Goal: Find specific page/section

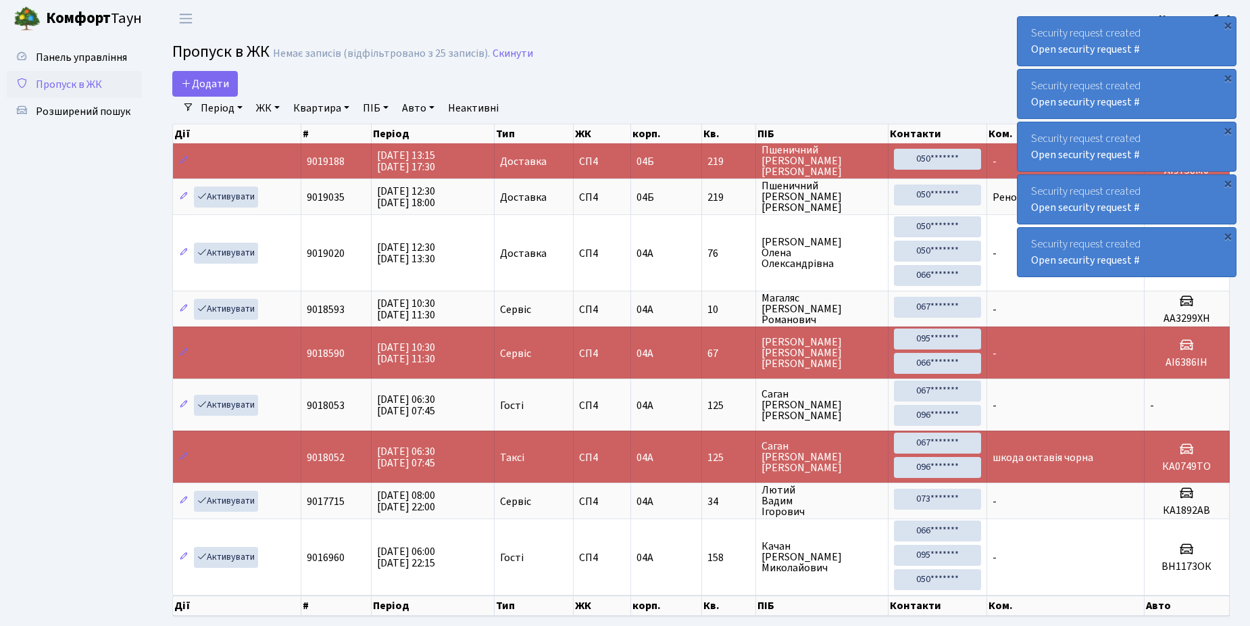
select select "25"
click at [79, 107] on span "Розширений пошук" at bounding box center [83, 111] width 95 height 15
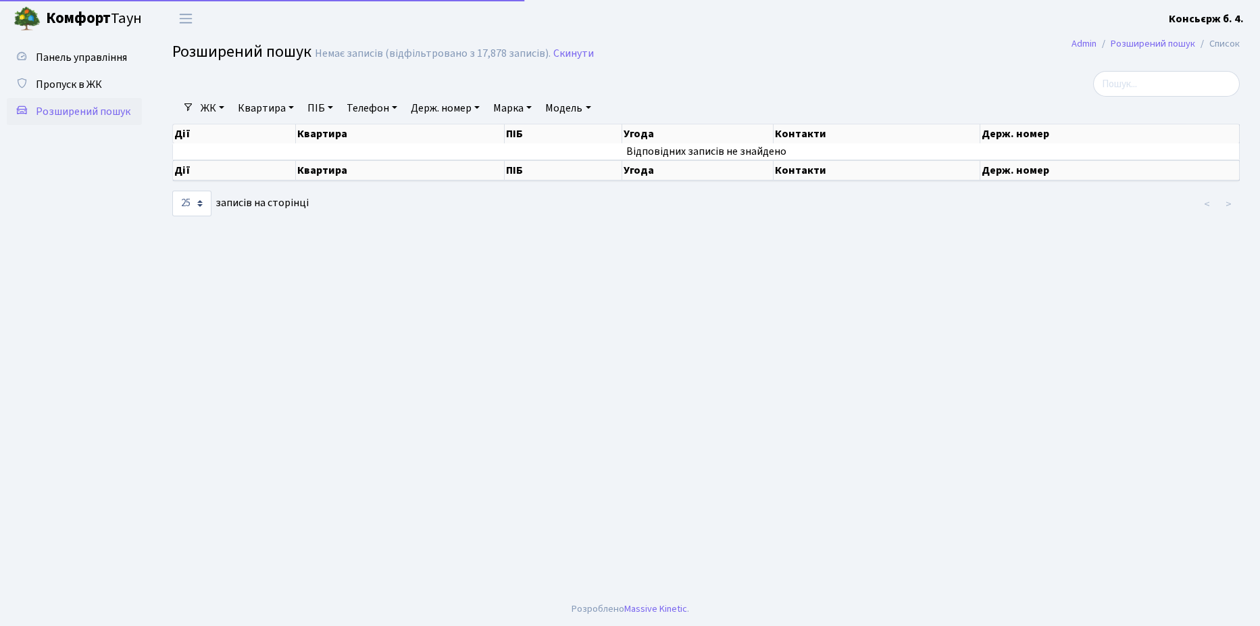
select select "25"
click at [72, 79] on span "Пропуск в ЖК" at bounding box center [69, 84] width 66 height 15
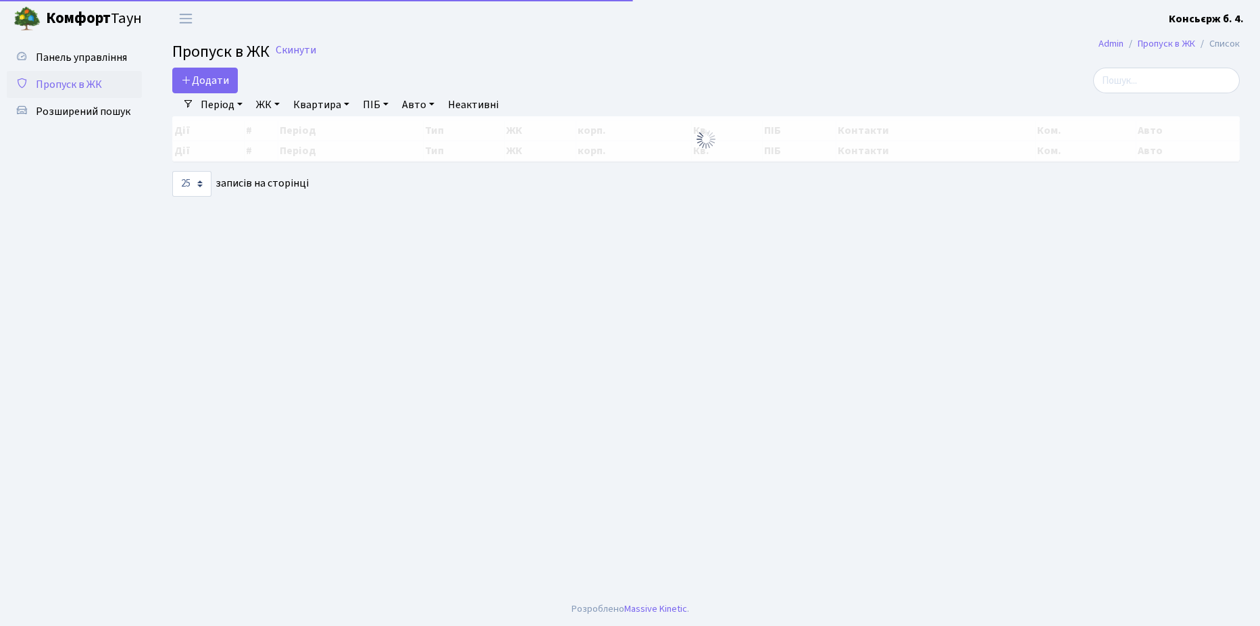
select select "25"
